Goal: Navigation & Orientation: Find specific page/section

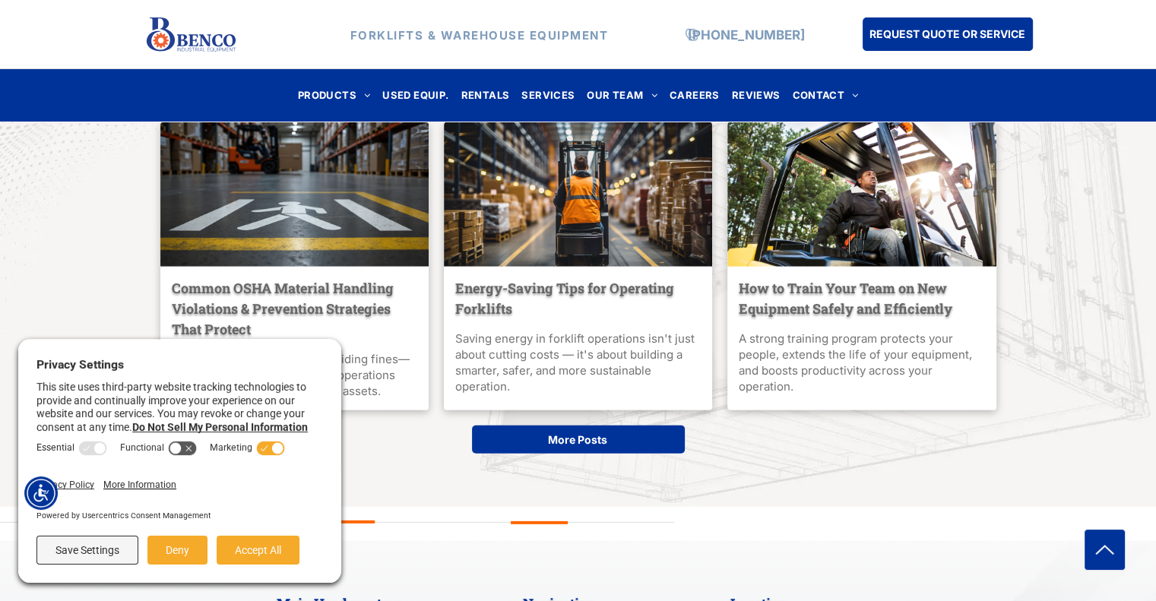
scroll to position [4599, 0]
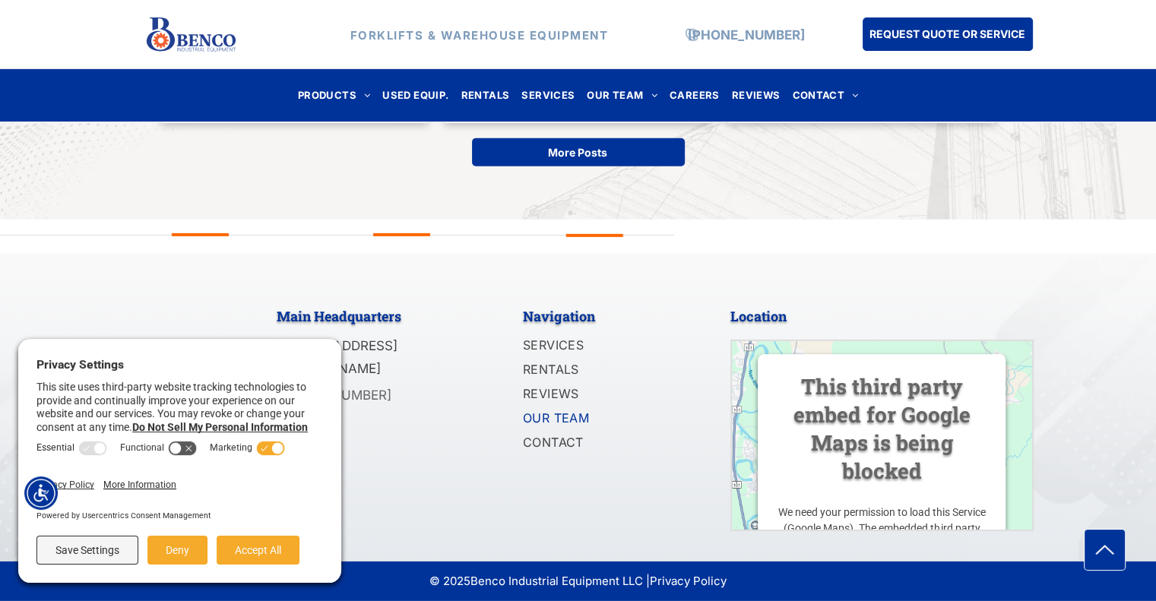
click at [556, 413] on span "OUR TEAM" at bounding box center [556, 418] width 67 height 18
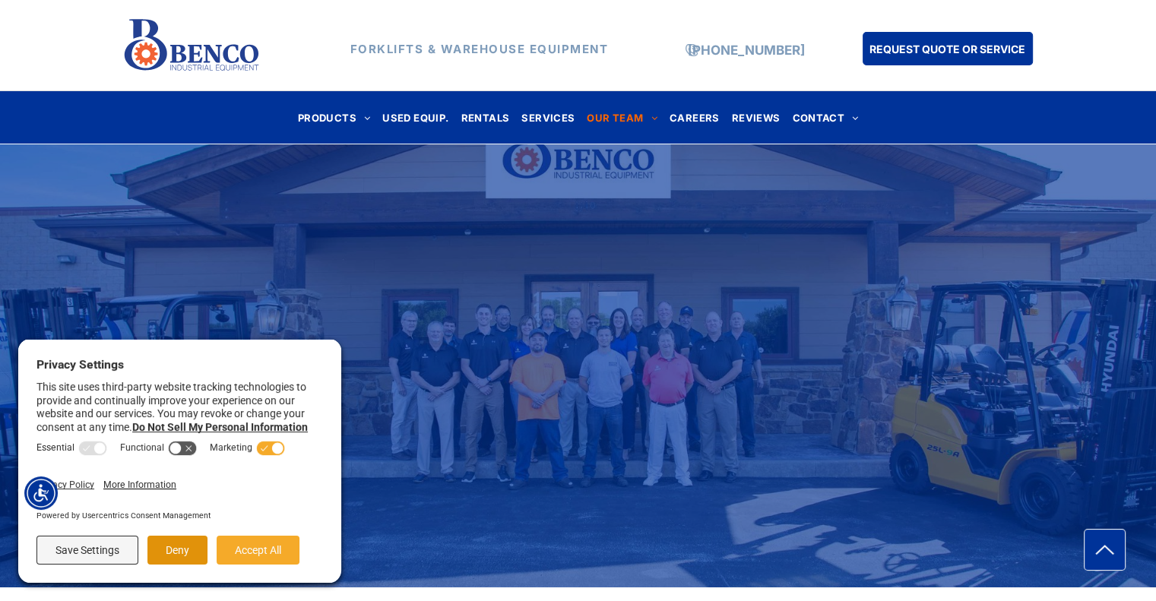
click at [179, 547] on button "Deny" at bounding box center [177, 550] width 60 height 29
